Goal: Information Seeking & Learning: Learn about a topic

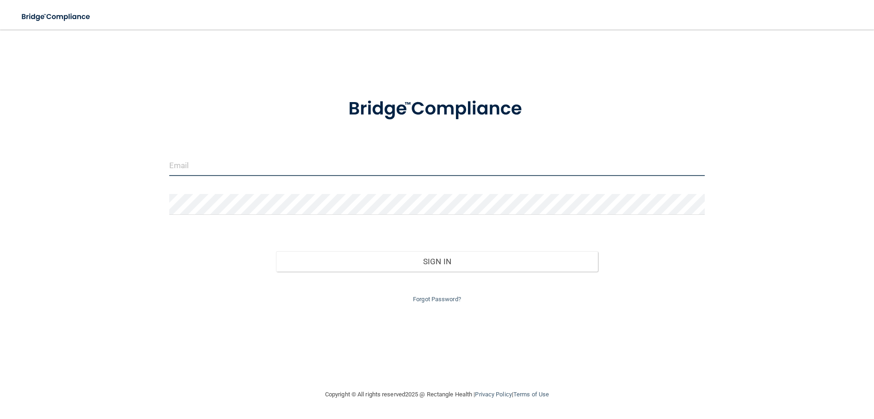
click at [269, 168] on input "email" at bounding box center [436, 165] width 535 height 21
type input "[PERSON_NAME][EMAIL_ADDRESS][DOMAIN_NAME]"
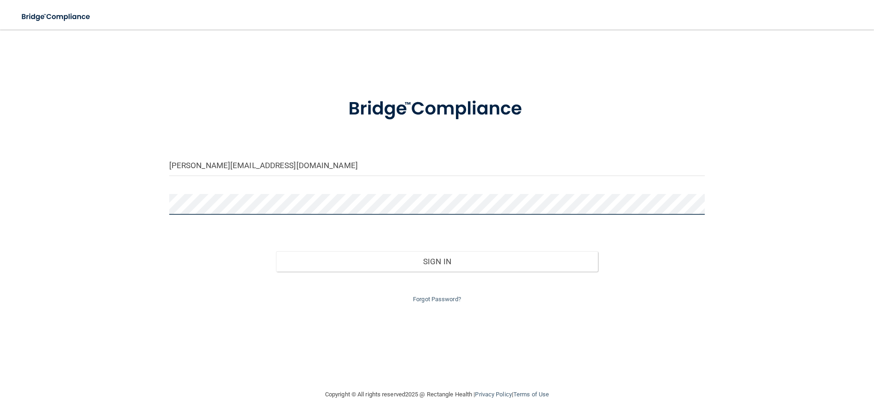
click at [276, 251] on button "Sign In" at bounding box center [436, 261] width 321 height 20
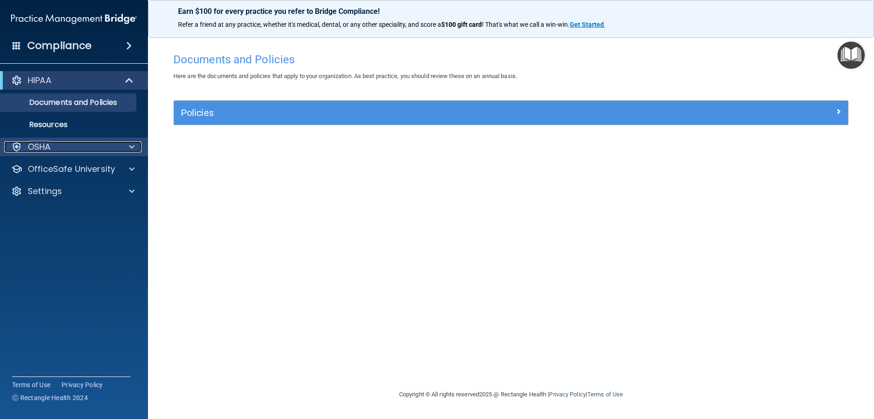
click at [127, 146] on div at bounding box center [130, 146] width 23 height 11
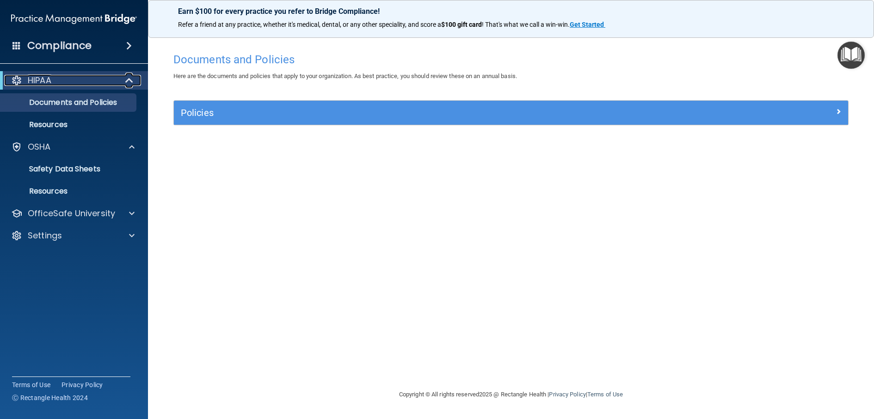
click at [127, 81] on span at bounding box center [130, 80] width 8 height 11
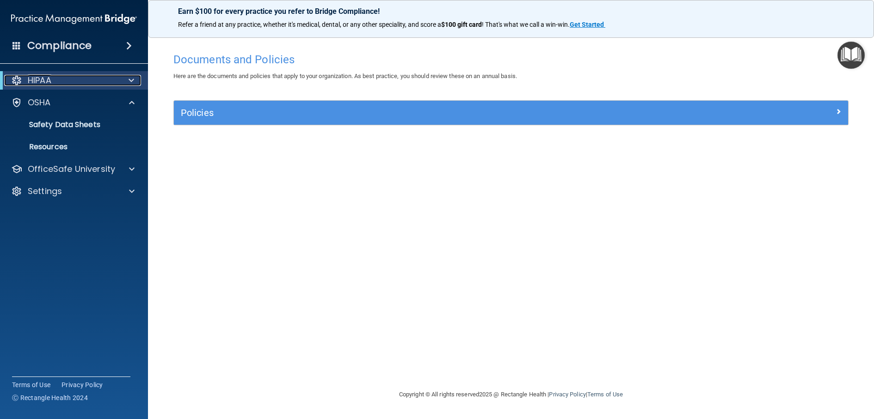
click at [127, 81] on div at bounding box center [129, 80] width 23 height 11
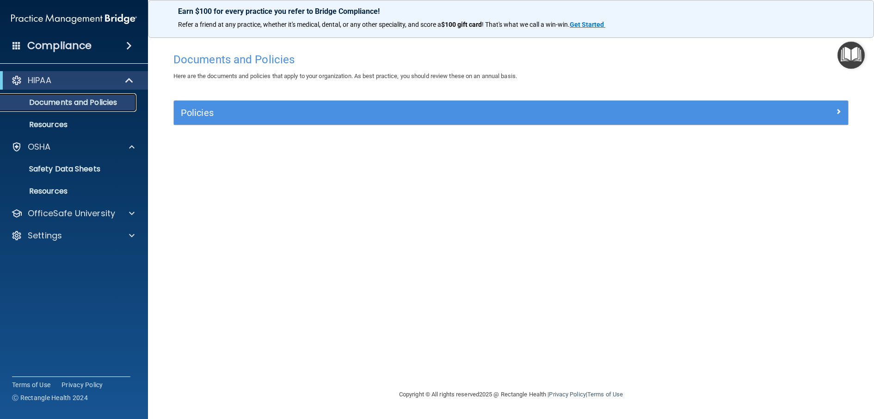
click at [105, 98] on p "Documents and Policies" at bounding box center [69, 102] width 126 height 9
click at [80, 104] on p "Documents and Policies" at bounding box center [69, 102] width 126 height 9
click at [52, 124] on p "Resources" at bounding box center [69, 124] width 126 height 9
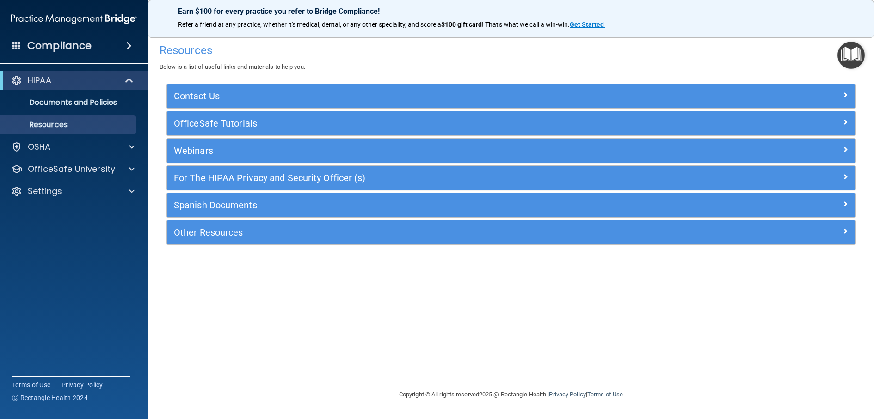
click at [128, 44] on span at bounding box center [129, 45] width 6 height 11
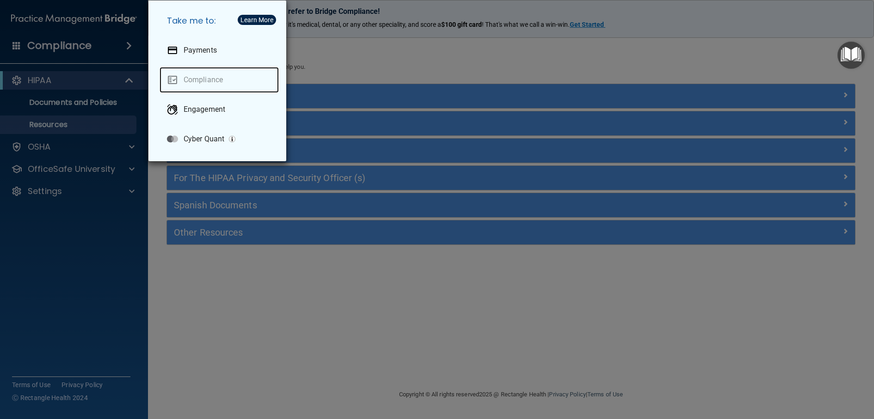
click at [184, 79] on link "Compliance" at bounding box center [218, 80] width 119 height 26
click at [241, 284] on div "Take me to: Payments Compliance Engagement Cyber Quant" at bounding box center [437, 209] width 874 height 419
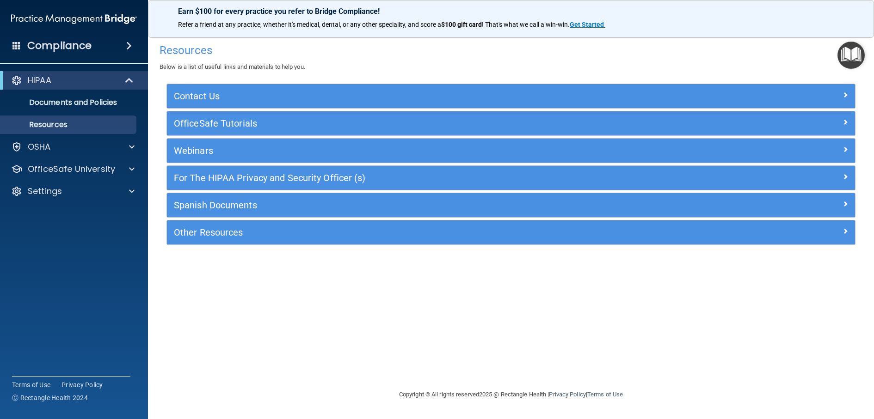
click at [51, 44] on h4 "Compliance" at bounding box center [59, 45] width 64 height 13
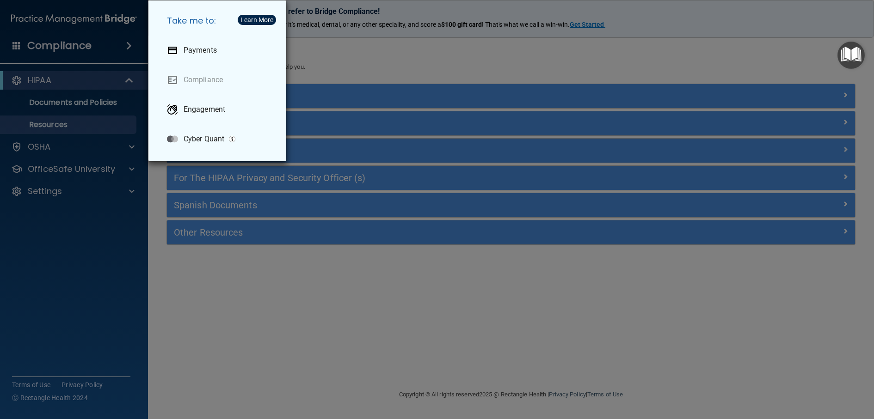
click at [223, 307] on div "Take me to: Payments Compliance Engagement Cyber Quant" at bounding box center [437, 209] width 874 height 419
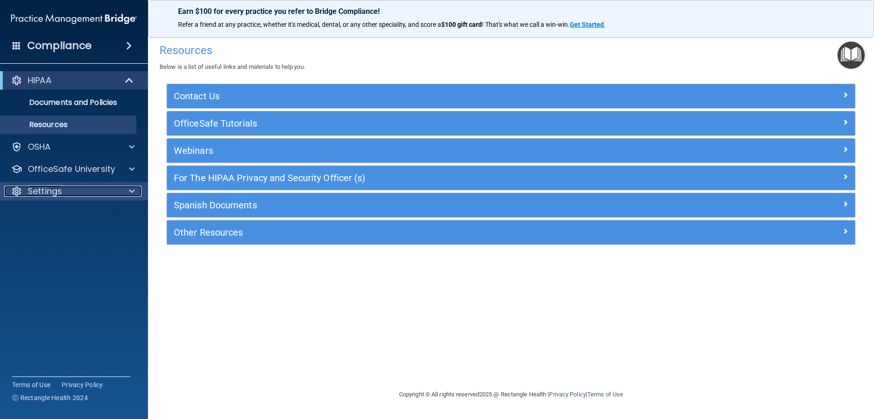
click at [136, 190] on div at bounding box center [130, 191] width 23 height 11
click at [68, 214] on p "My Account" at bounding box center [69, 213] width 126 height 9
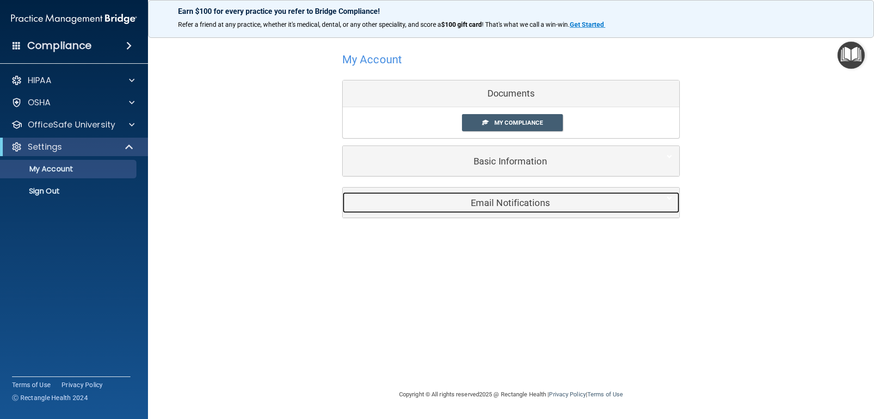
click at [504, 208] on div "Email Notifications" at bounding box center [496, 202] width 308 height 21
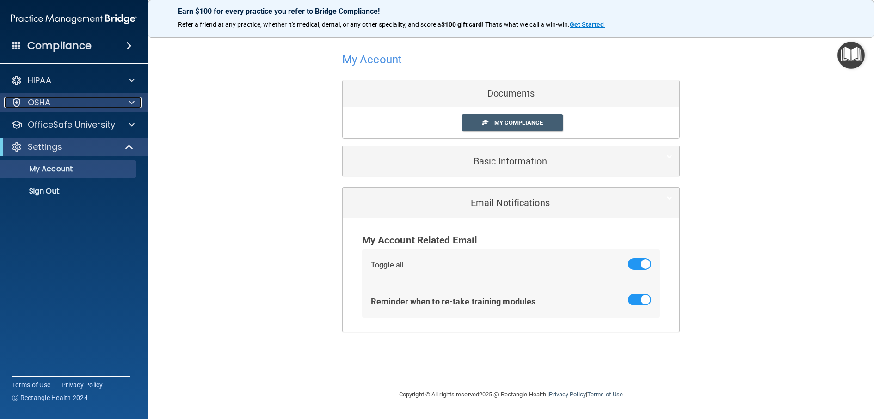
click at [133, 102] on span at bounding box center [132, 102] width 6 height 11
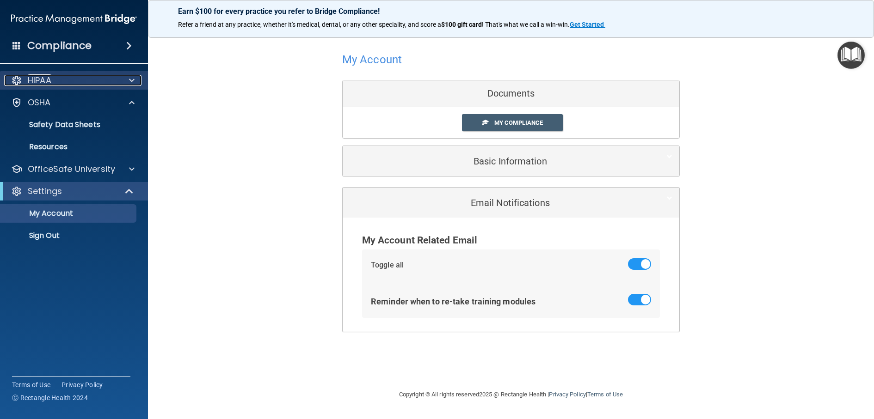
click at [130, 80] on span at bounding box center [132, 80] width 6 height 11
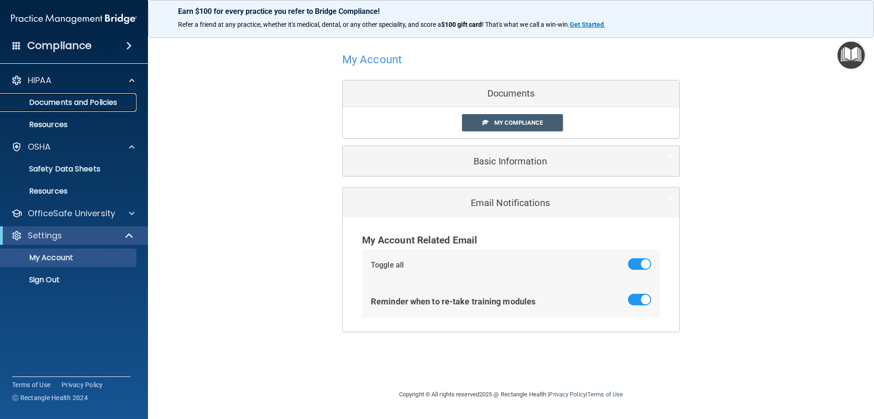
click at [93, 103] on p "Documents and Policies" at bounding box center [69, 102] width 126 height 9
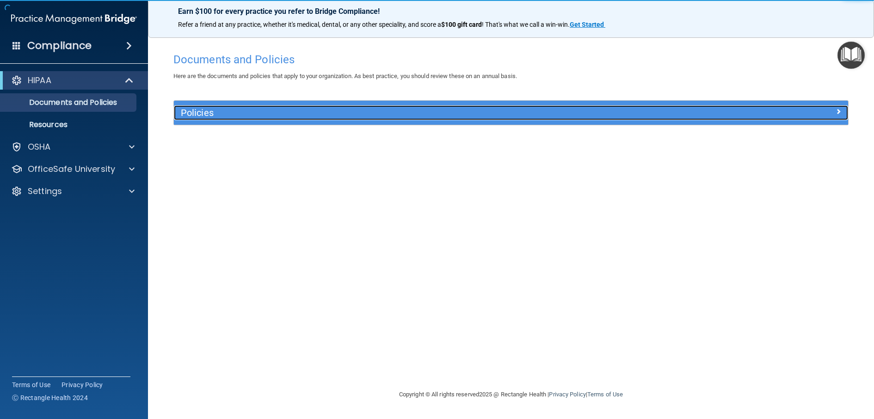
click at [196, 110] on h5 "Policies" at bounding box center [427, 113] width 492 height 10
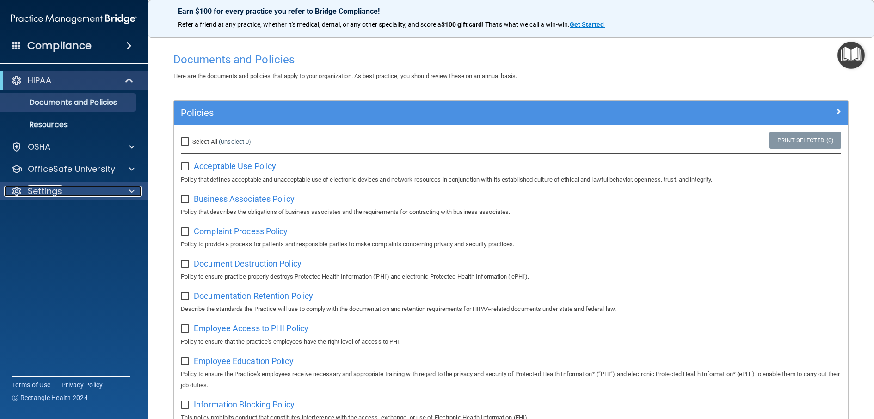
click at [129, 191] on span at bounding box center [132, 191] width 6 height 11
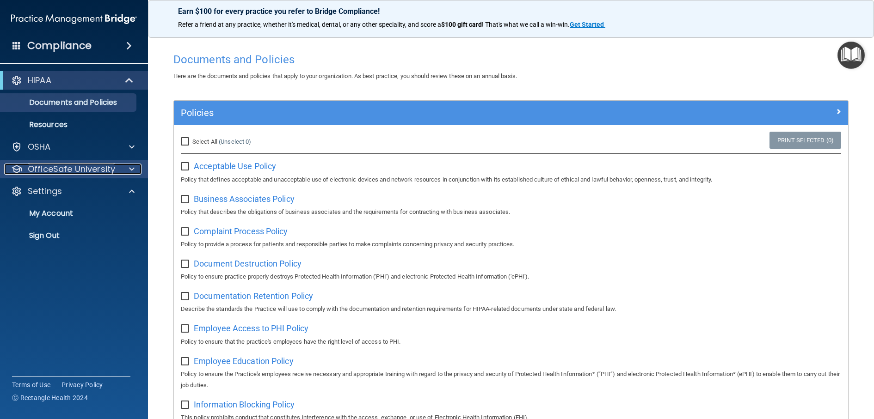
click at [131, 166] on span at bounding box center [132, 169] width 6 height 11
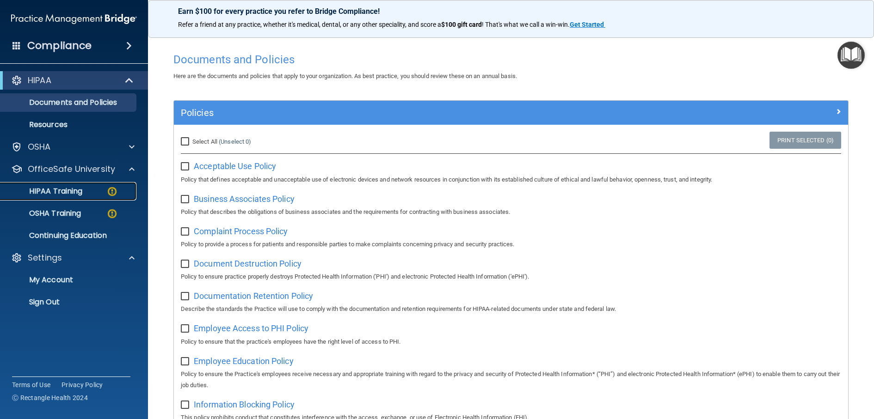
click at [66, 189] on p "HIPAA Training" at bounding box center [44, 191] width 76 height 9
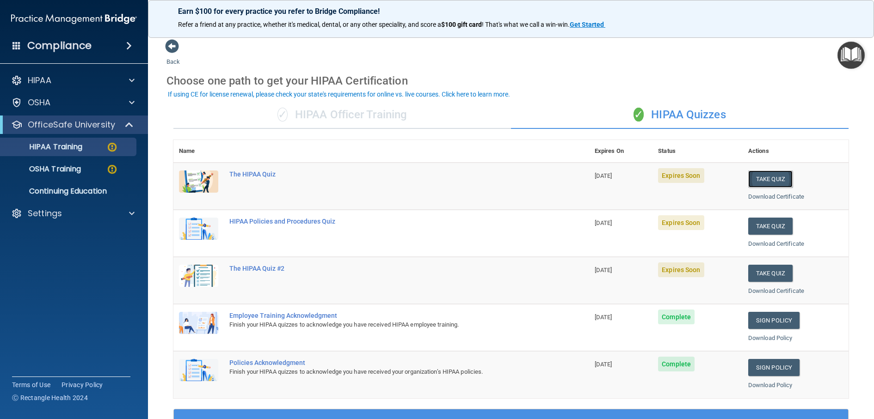
click at [778, 179] on button "Take Quiz" at bounding box center [770, 179] width 44 height 17
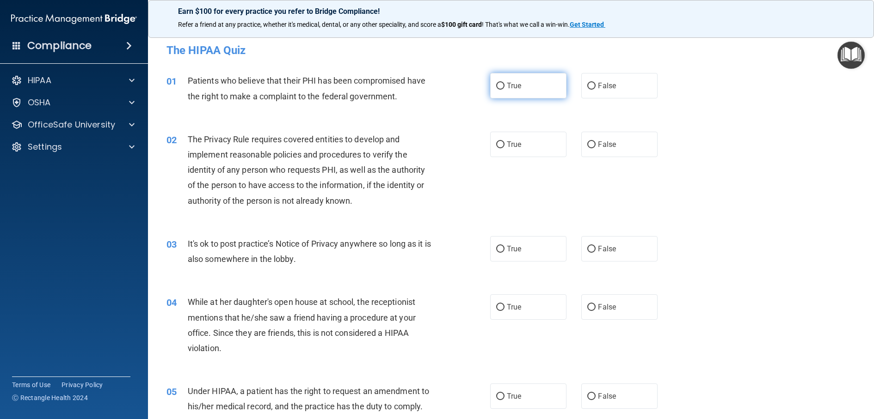
click at [501, 86] on input "True" at bounding box center [500, 86] width 8 height 7
radio input "true"
click at [499, 85] on input "True" at bounding box center [500, 86] width 8 height 7
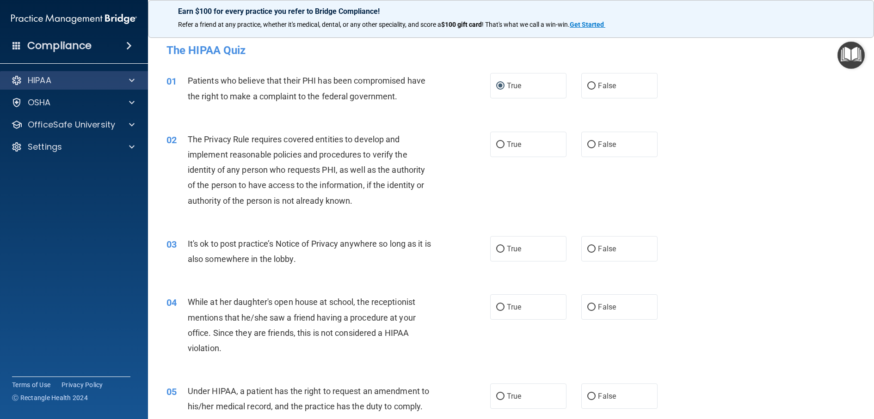
click at [77, 86] on div "HIPAA" at bounding box center [74, 80] width 148 height 18
click at [34, 78] on p "HIPAA" at bounding box center [40, 80] width 24 height 11
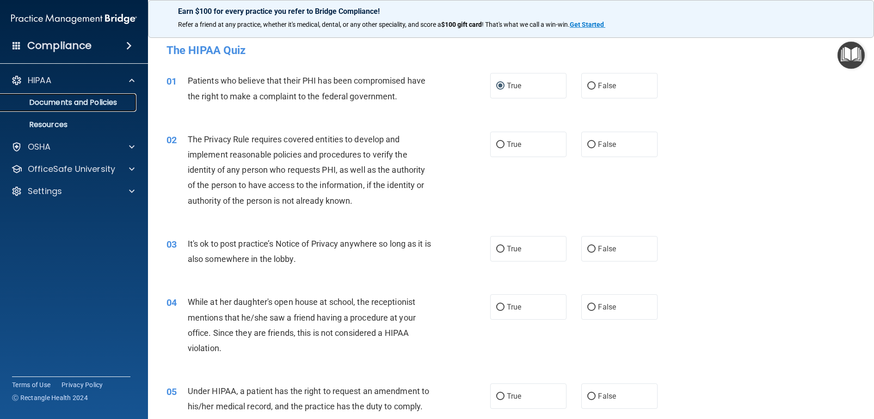
click at [65, 102] on p "Documents and Policies" at bounding box center [69, 102] width 126 height 9
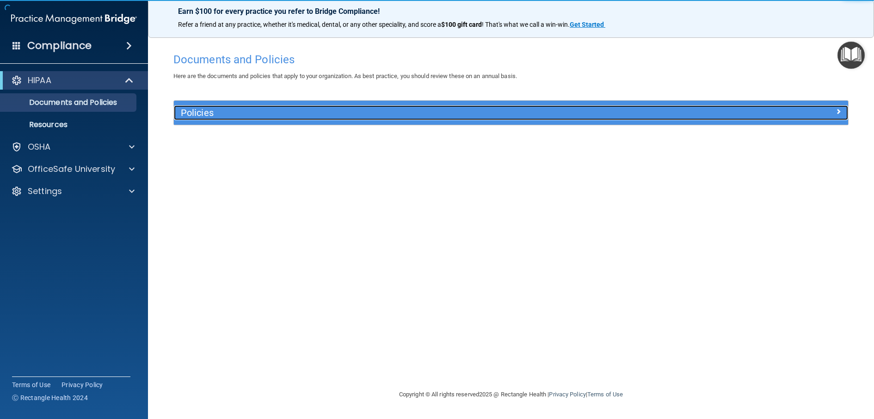
click at [201, 116] on h5 "Policies" at bounding box center [427, 113] width 492 height 10
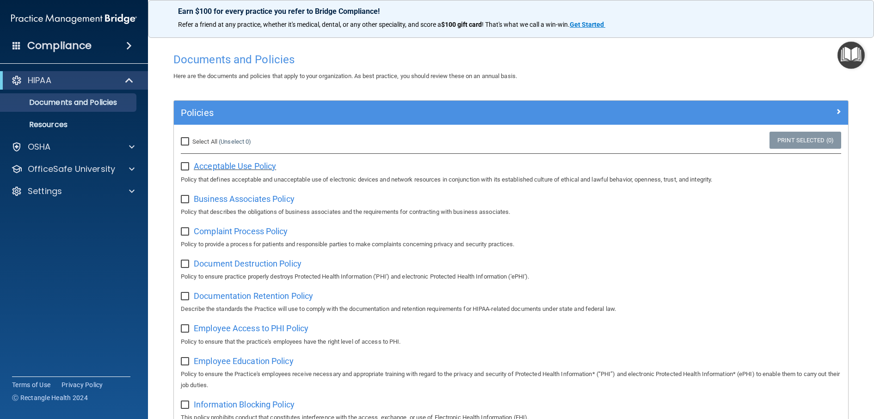
click at [265, 168] on span "Acceptable Use Policy" at bounding box center [235, 166] width 82 height 10
click at [83, 190] on div "Settings" at bounding box center [61, 191] width 115 height 11
click at [73, 240] on link "Sign Out" at bounding box center [64, 235] width 146 height 18
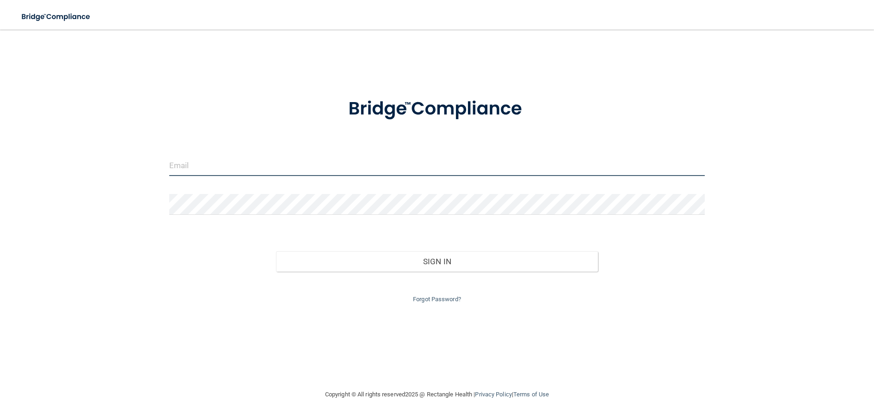
click at [246, 169] on input "email" at bounding box center [436, 165] width 535 height 21
type input "[PERSON_NAME][EMAIL_ADDRESS][DOMAIN_NAME]"
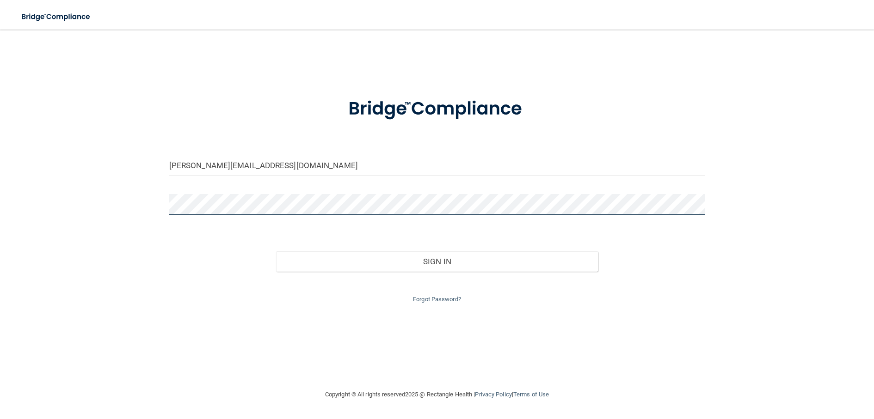
click at [276, 251] on button "Sign In" at bounding box center [436, 261] width 321 height 20
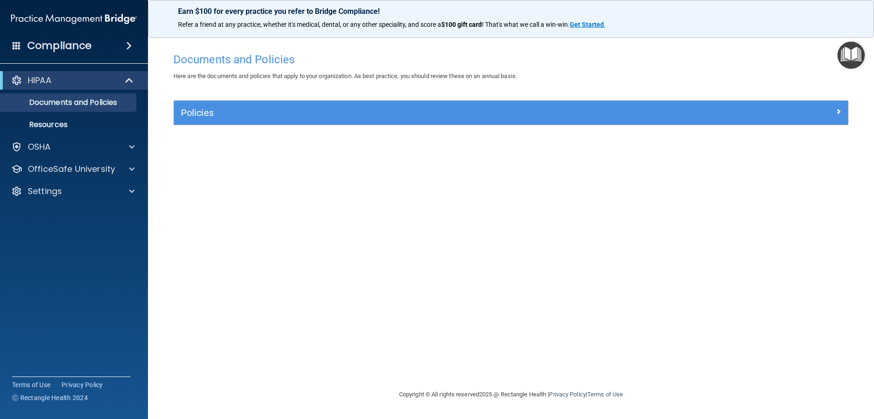
click at [103, 46] on div "Compliance" at bounding box center [74, 46] width 148 height 20
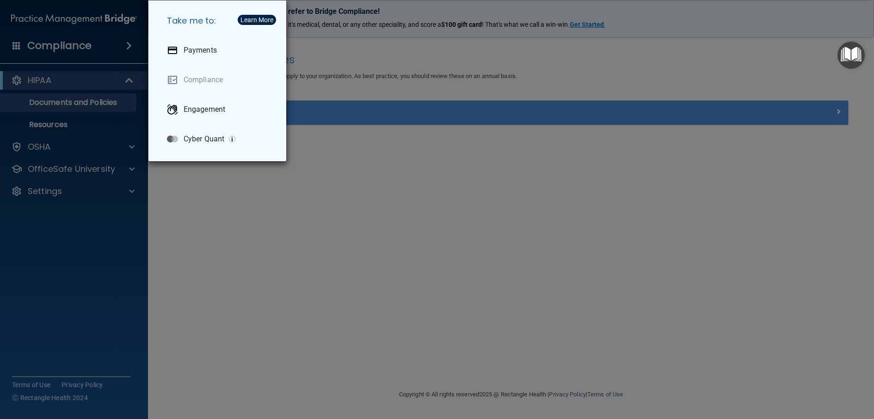
click at [128, 44] on div "Take me to: Payments Compliance Engagement Cyber Quant" at bounding box center [437, 209] width 874 height 419
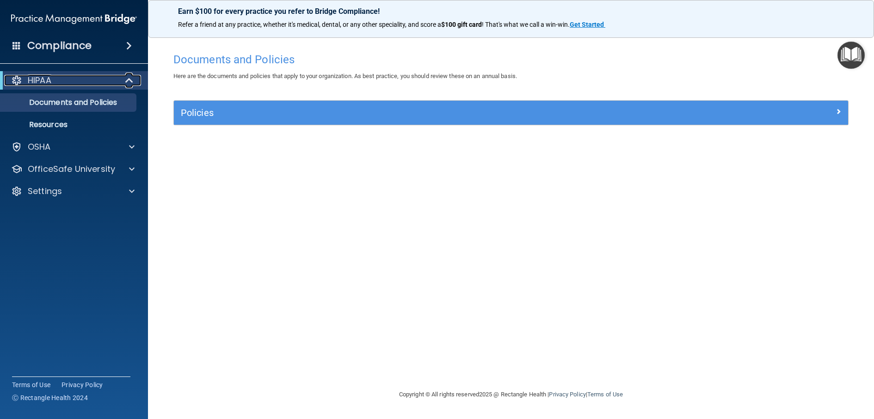
click at [72, 83] on div "HIPAA" at bounding box center [61, 80] width 114 height 11
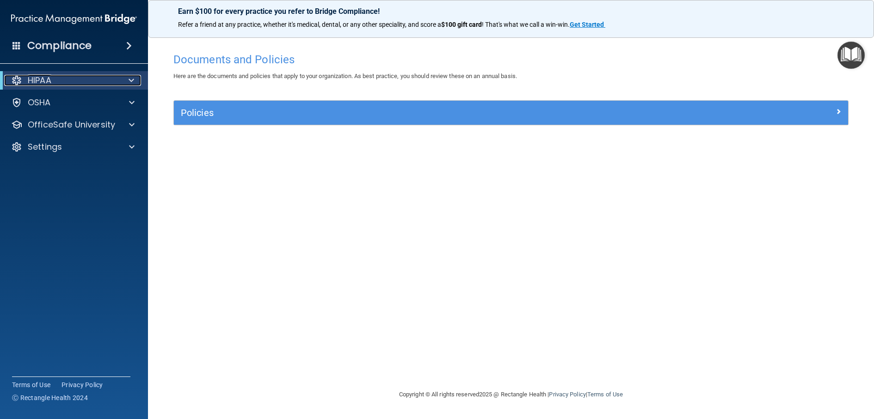
click at [72, 83] on div "HIPAA" at bounding box center [61, 80] width 114 height 11
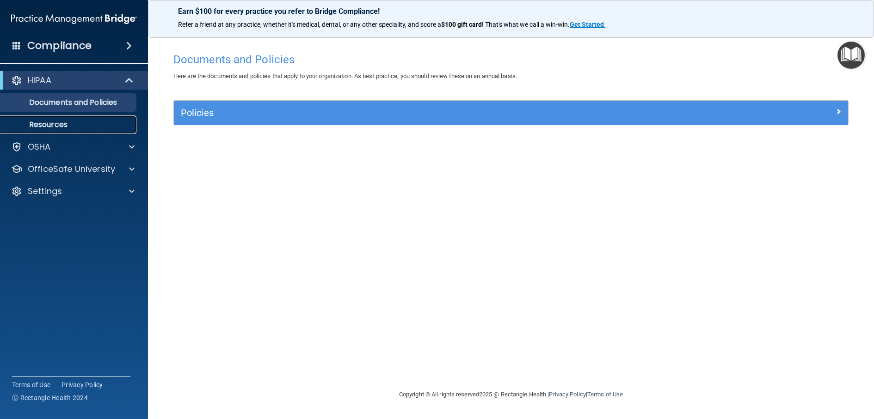
click at [60, 123] on p "Resources" at bounding box center [69, 124] width 126 height 9
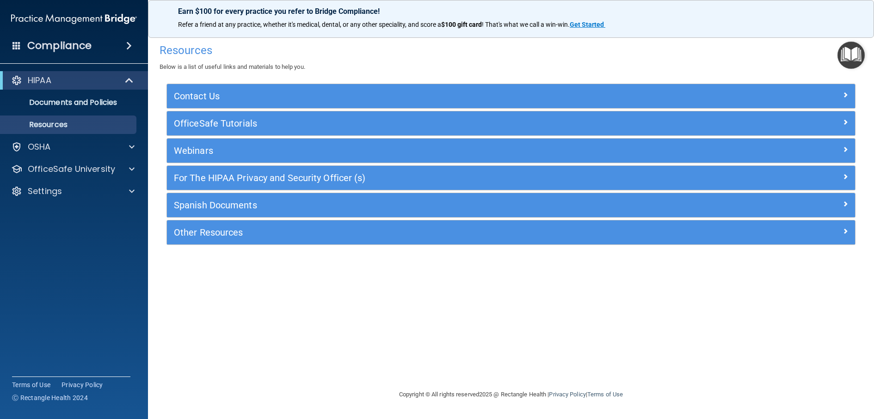
click at [138, 49] on div "Compliance" at bounding box center [74, 46] width 148 height 20
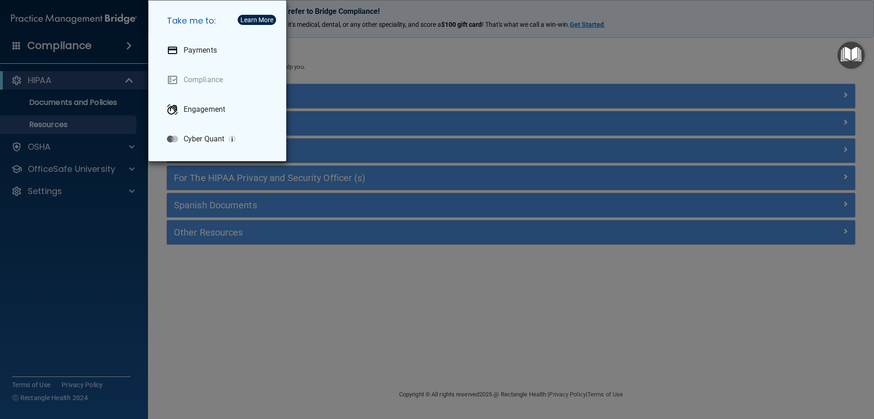
click at [65, 209] on div "Take me to: Payments Compliance Engagement Cyber Quant" at bounding box center [437, 209] width 874 height 419
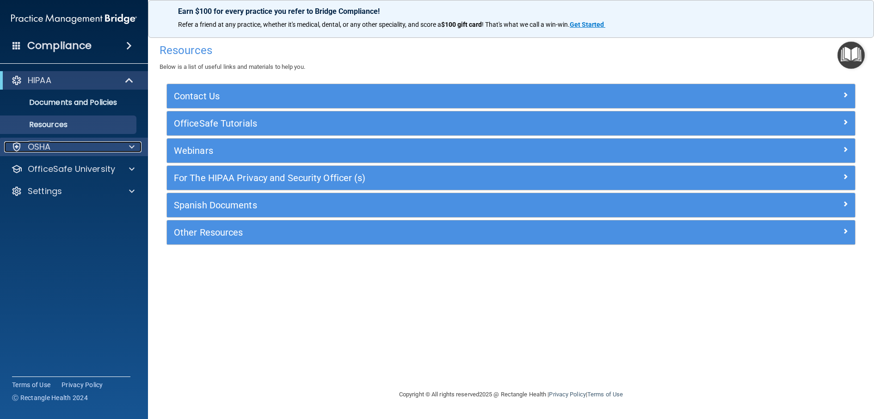
click at [128, 147] on div at bounding box center [130, 146] width 23 height 11
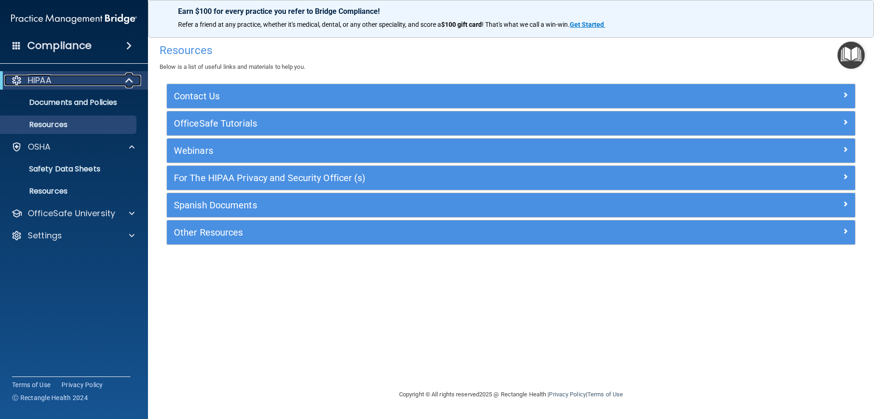
click at [128, 82] on span at bounding box center [130, 80] width 8 height 11
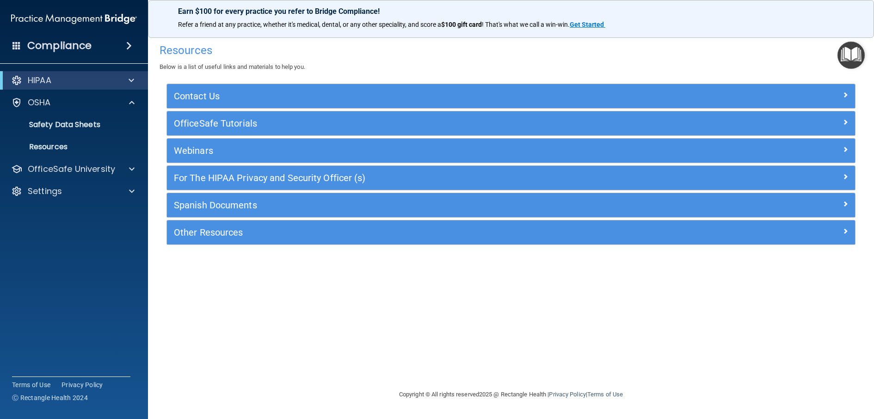
click at [130, 44] on span at bounding box center [129, 45] width 6 height 11
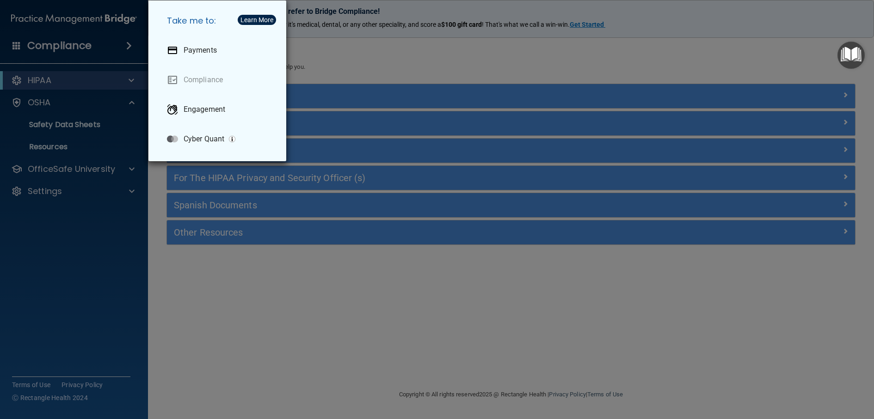
click at [130, 44] on div "Take me to: Payments Compliance Engagement Cyber Quant" at bounding box center [437, 209] width 874 height 419
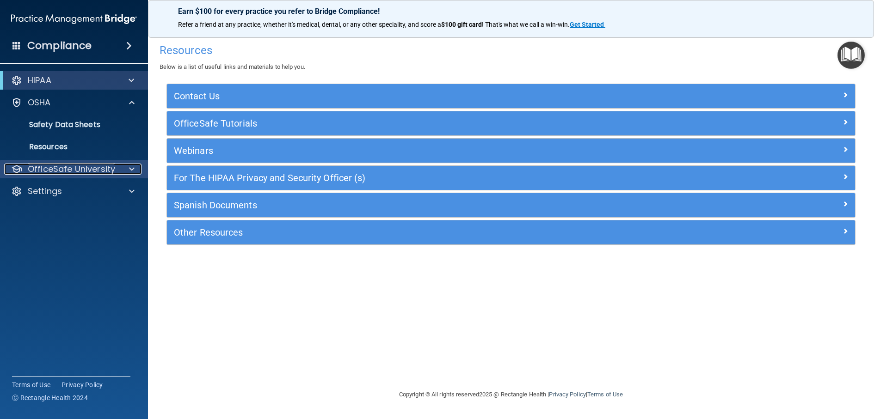
click at [129, 166] on span at bounding box center [132, 169] width 6 height 11
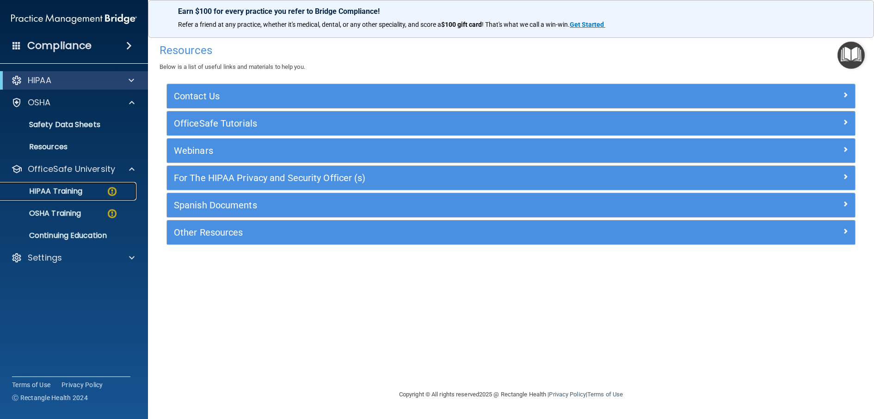
click at [61, 192] on p "HIPAA Training" at bounding box center [44, 191] width 76 height 9
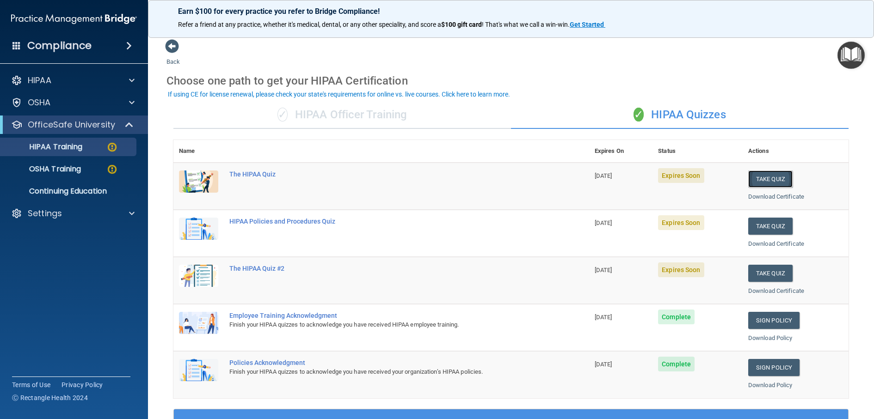
click at [753, 180] on button "Take Quiz" at bounding box center [770, 179] width 44 height 17
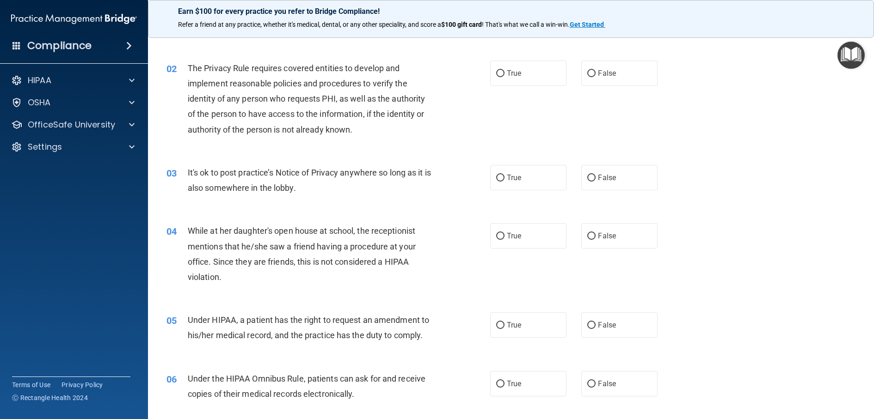
scroll to position [92, 0]
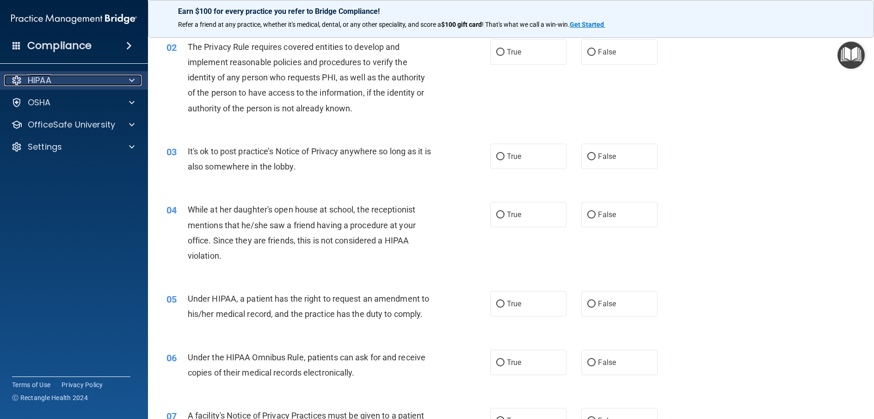
click at [133, 79] on span at bounding box center [132, 80] width 6 height 11
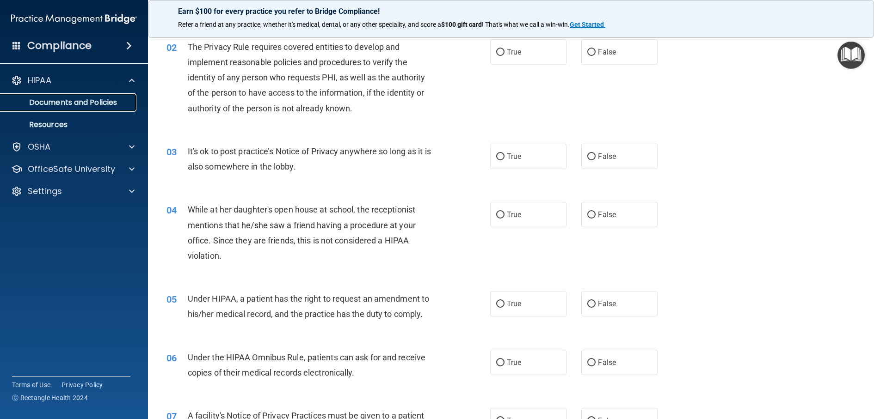
click at [92, 104] on p "Documents and Policies" at bounding box center [69, 102] width 126 height 9
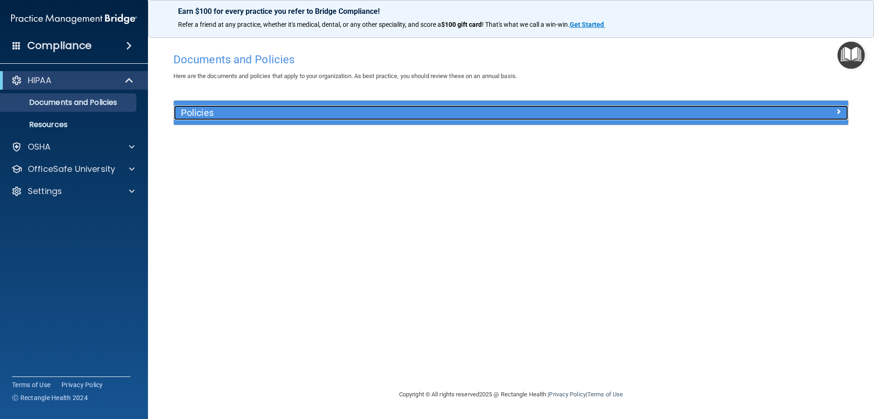
click at [836, 107] on span at bounding box center [838, 111] width 6 height 11
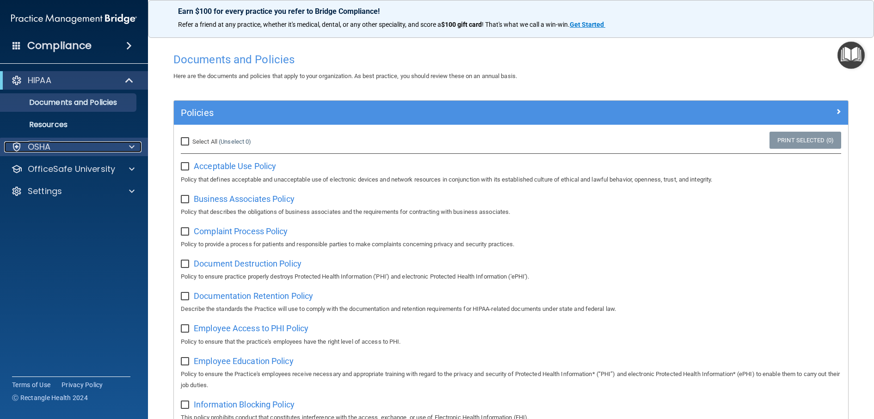
click at [128, 148] on div at bounding box center [130, 146] width 23 height 11
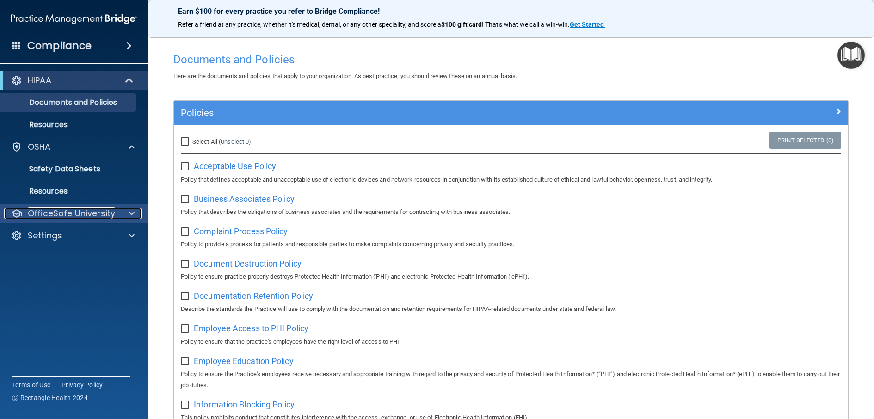
click at [128, 210] on div at bounding box center [130, 213] width 23 height 11
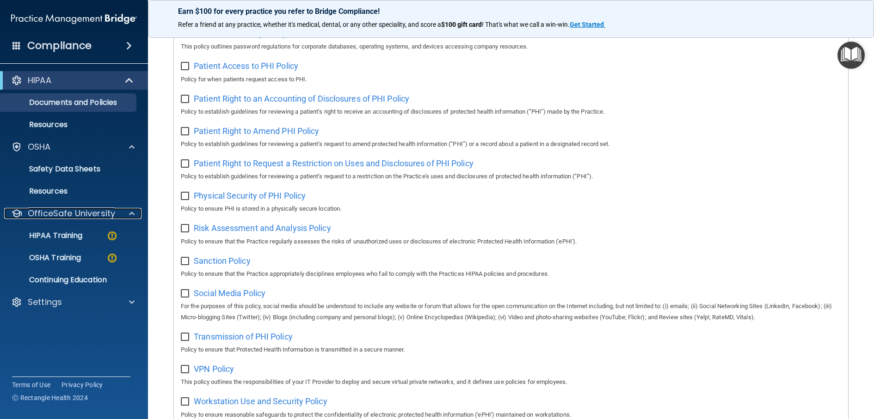
scroll to position [508, 0]
